Goal: Transaction & Acquisition: Subscribe to service/newsletter

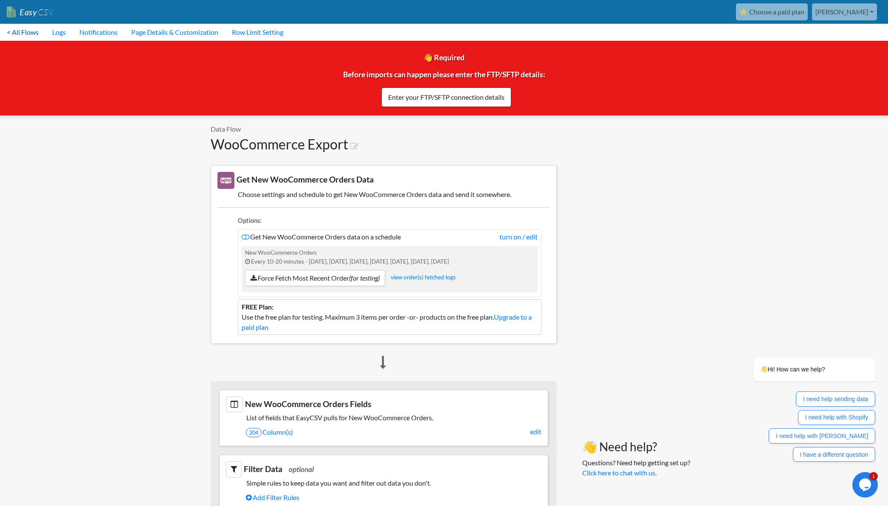
click at [32, 34] on link "< All Flows" at bounding box center [22, 32] width 45 height 17
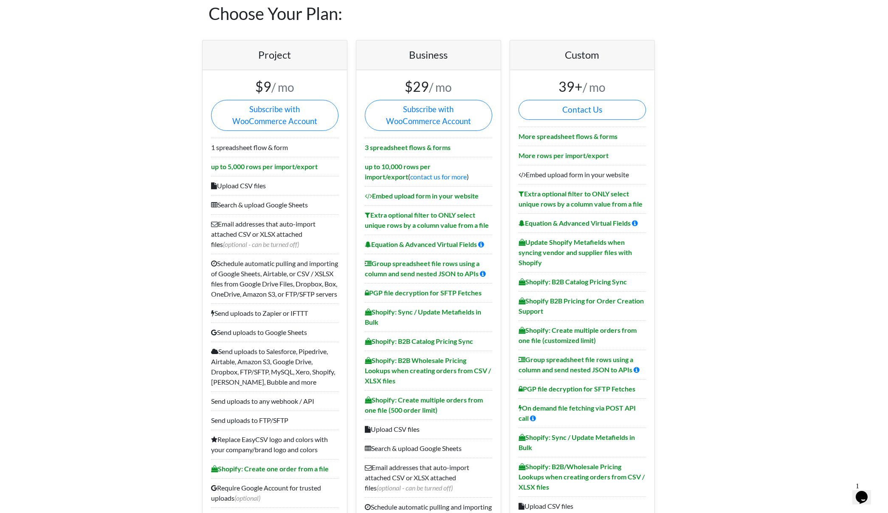
scroll to position [33, 0]
drag, startPoint x: 365, startPoint y: 165, endPoint x: 474, endPoint y: 169, distance: 108.9
click at [431, 169] on b "up to 10,000 rows per import/export" at bounding box center [398, 171] width 66 height 18
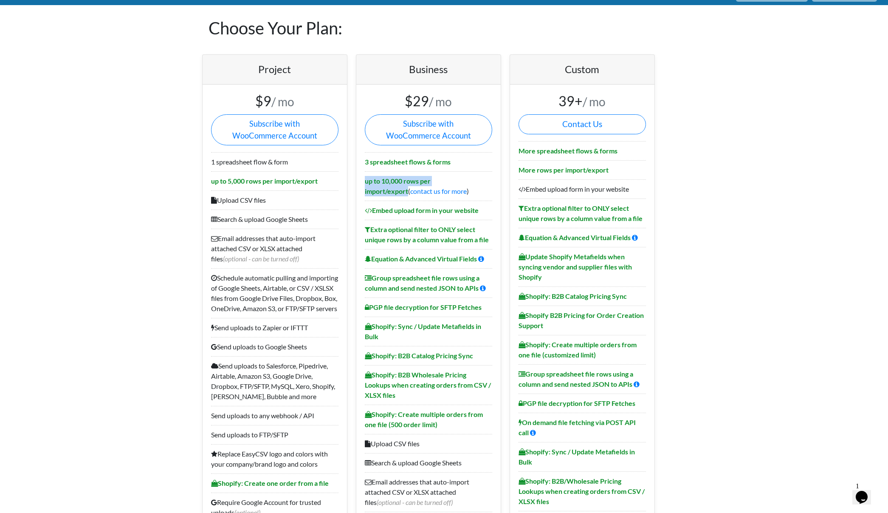
scroll to position [0, 0]
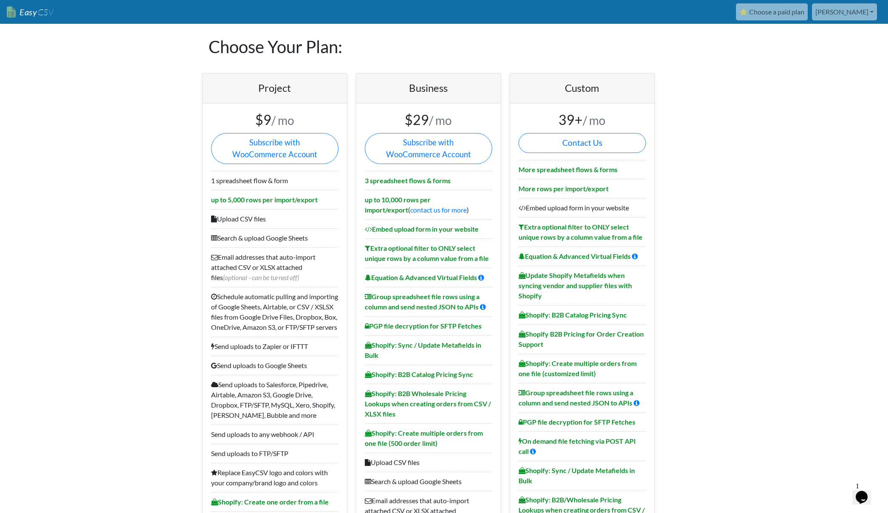
click at [277, 48] on h1 "Choose Your Plan:" at bounding box center [445, 47] width 472 height 46
